Goal: Check status: Check status

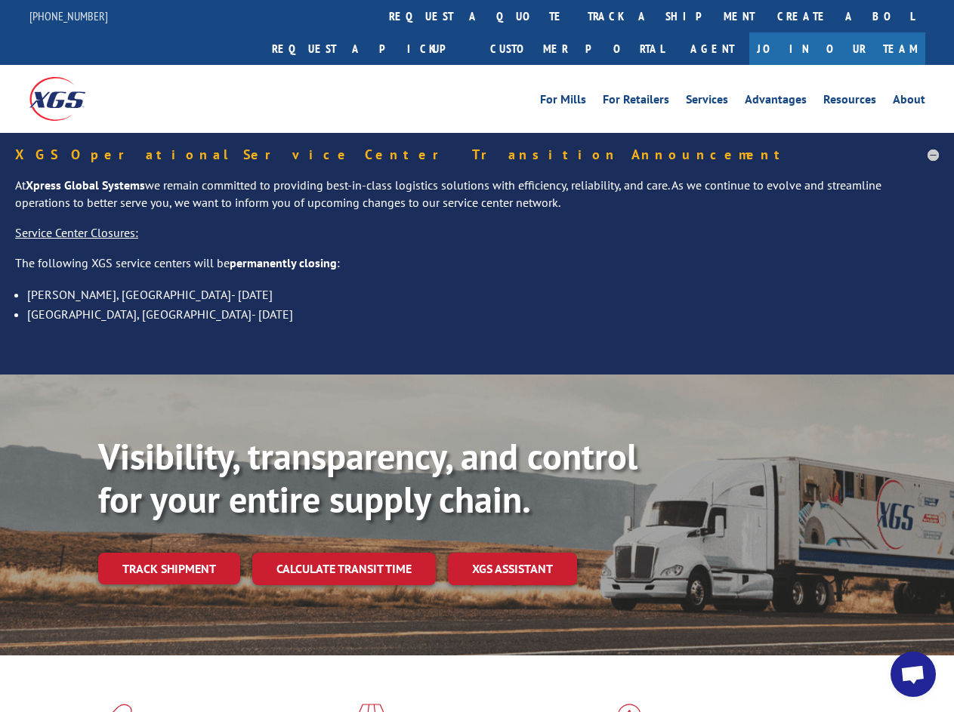
click at [476, 374] on div "Visibility, transparency, and control for your entire supply chain. Track shipm…" at bounding box center [477, 529] width 954 height 310
click at [576, 16] on link "track a shipment" at bounding box center [671, 16] width 190 height 32
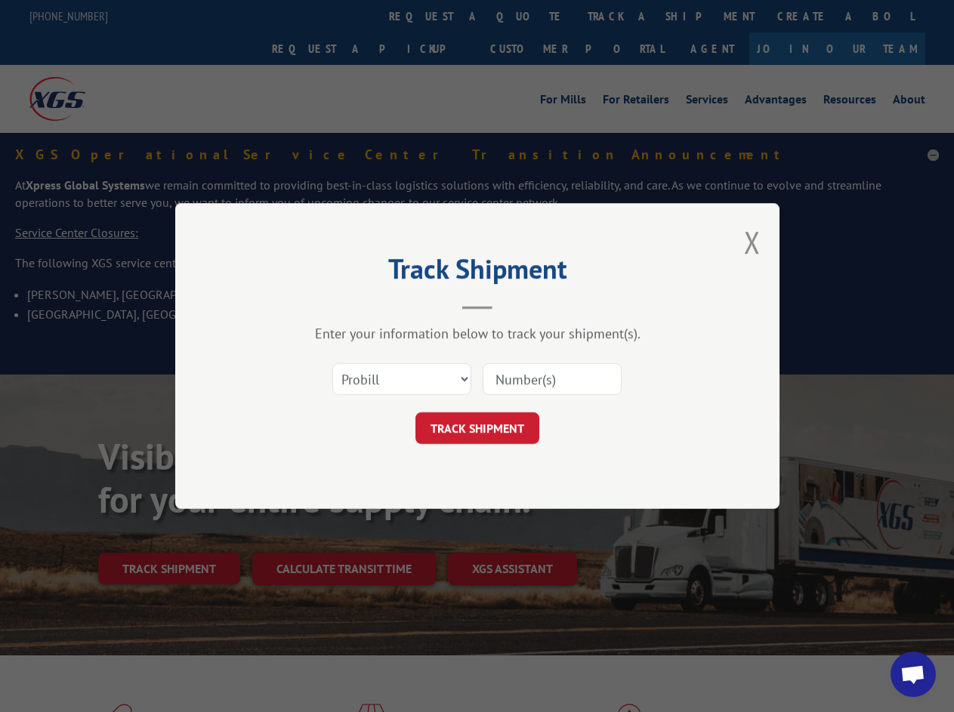
scroll to position [709, 0]
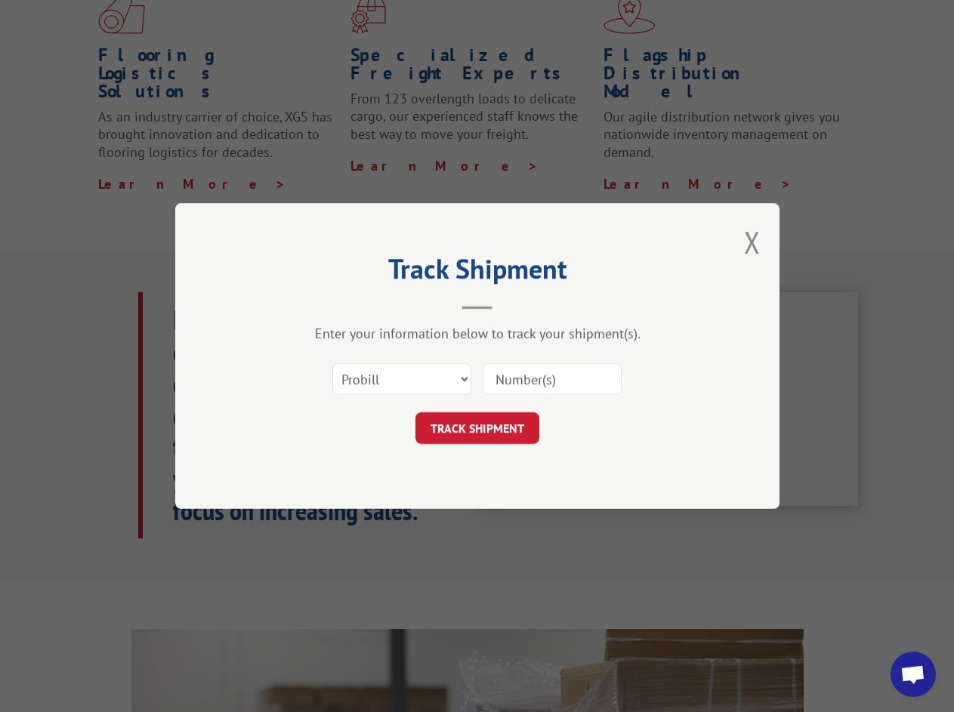
click at [527, 16] on div "Track Shipment Enter your information below to track your shipment(s). Select c…" at bounding box center [477, 356] width 954 height 712
click at [621, 16] on div "Track Shipment Enter your information below to track your shipment(s). Select c…" at bounding box center [477, 356] width 954 height 712
click at [168, 536] on div "Track Shipment Enter your information below to track your shipment(s). Select c…" at bounding box center [477, 356] width 954 height 712
click at [343, 536] on div "Track Shipment Enter your information below to track your shipment(s). Select c…" at bounding box center [477, 356] width 954 height 712
click at [513, 536] on div "Track Shipment Enter your information below to track your shipment(s). Select c…" at bounding box center [477, 356] width 954 height 712
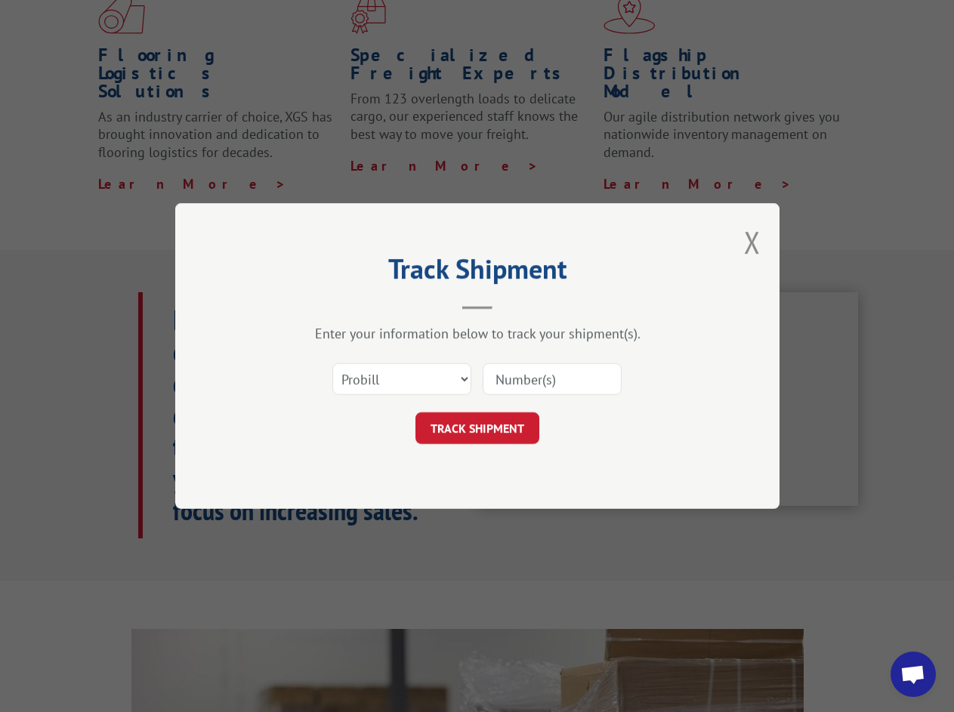
click at [913, 674] on span "Open chat" at bounding box center [912, 675] width 25 height 21
